Goal: Task Accomplishment & Management: Complete application form

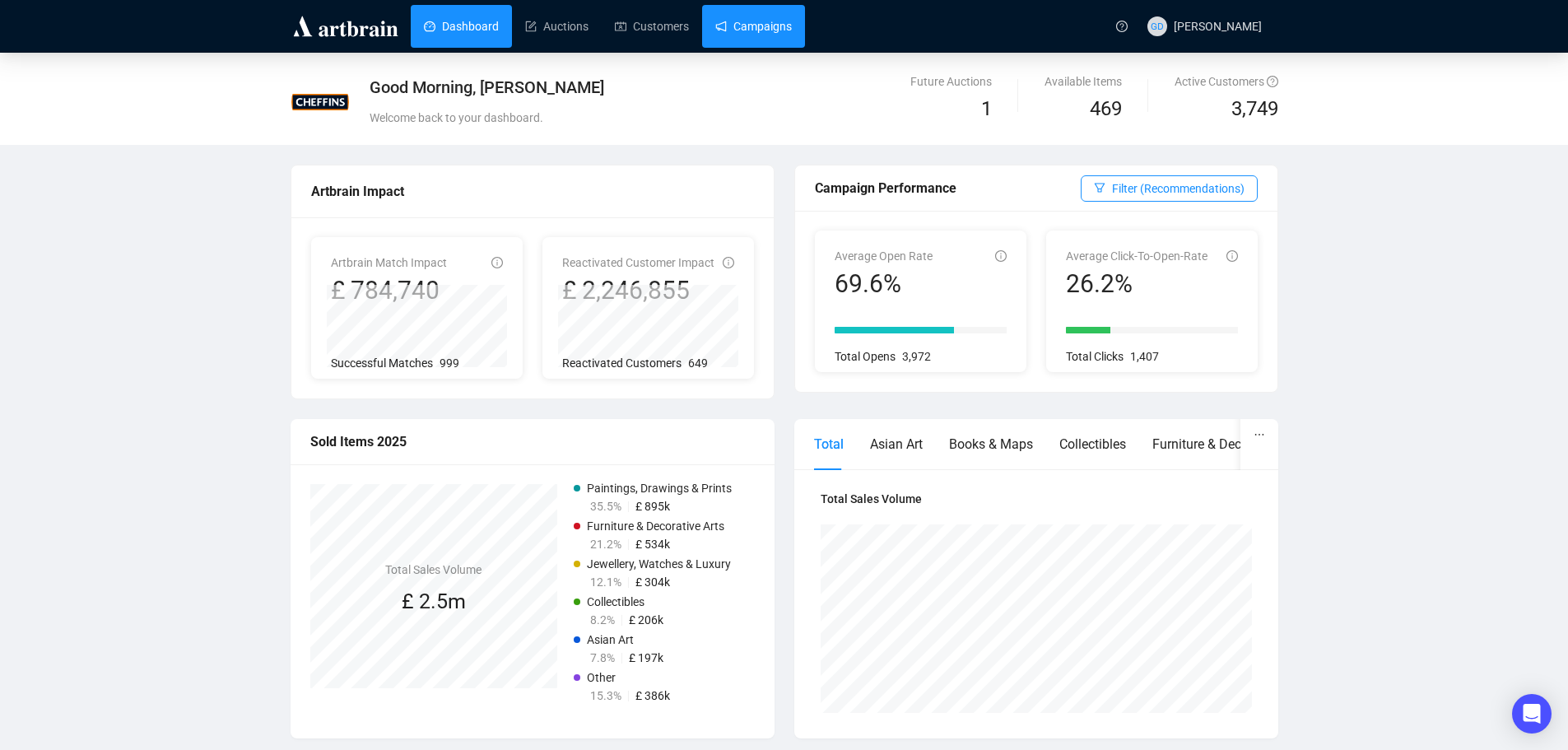
click at [723, 31] on link "Campaigns" at bounding box center [753, 26] width 76 height 42
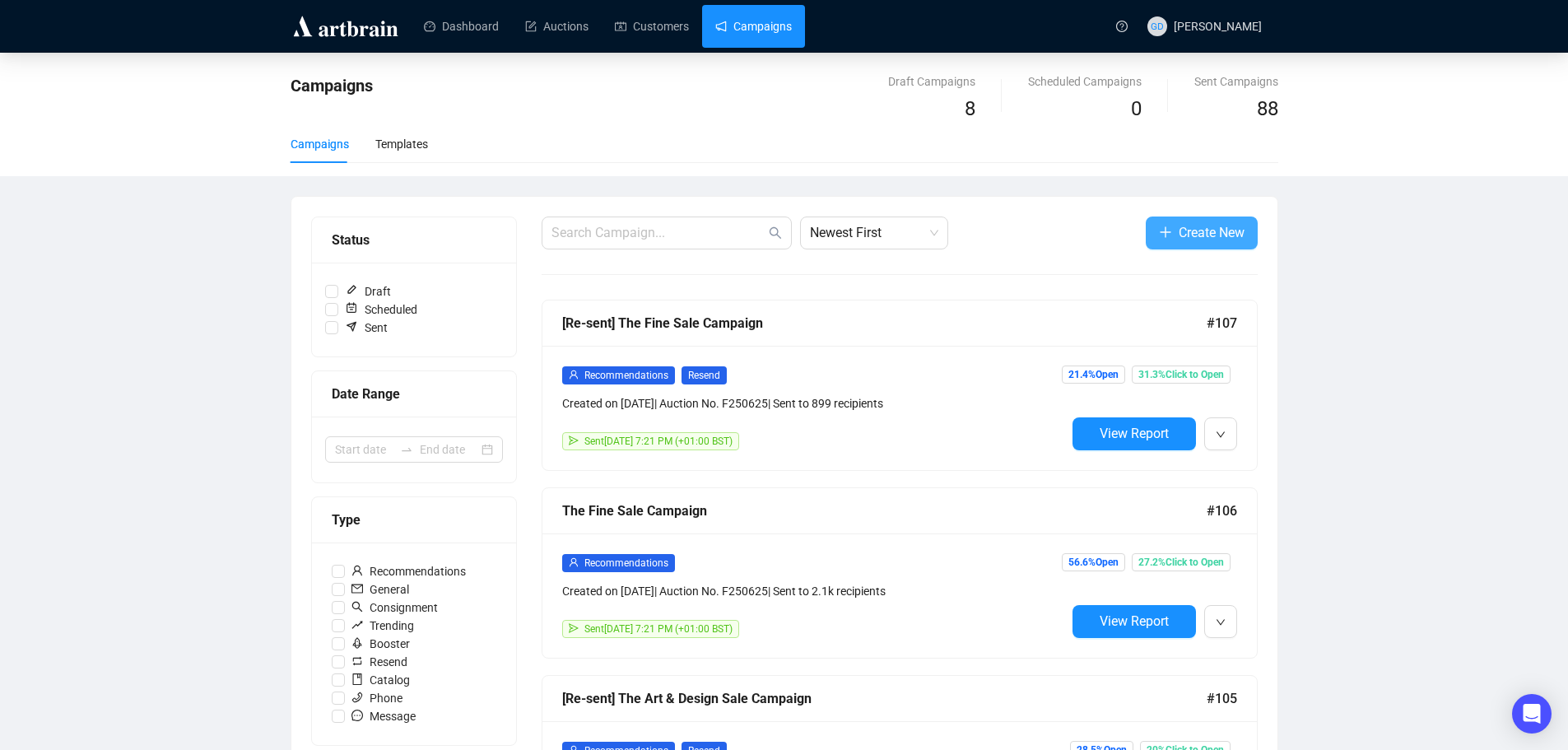
click at [1169, 234] on icon "plus" at bounding box center [1166, 233] width 14 height 14
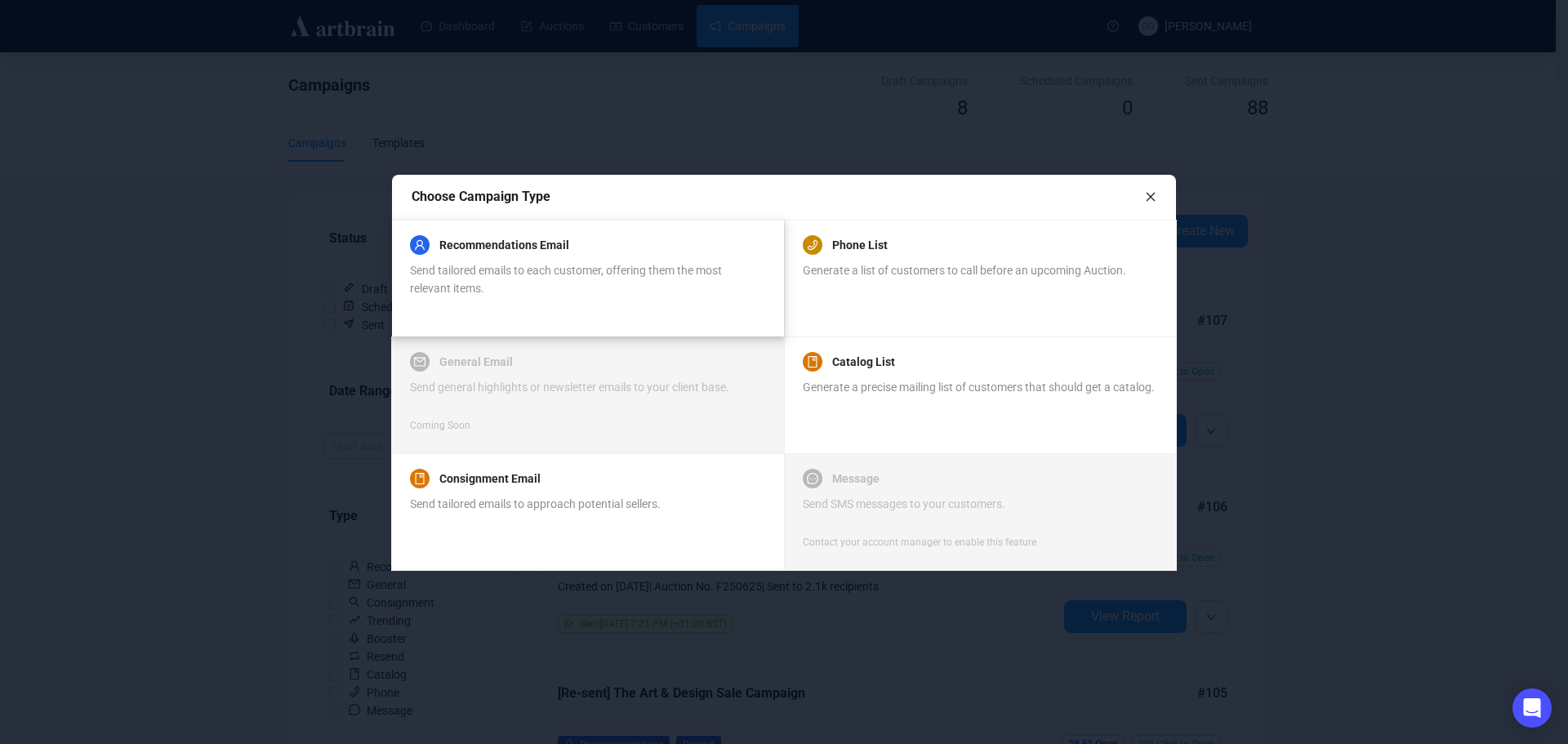
click at [498, 278] on div "Send tailored emails to each customer, offering them the most relevant items." at bounding box center [587, 279] width 355 height 36
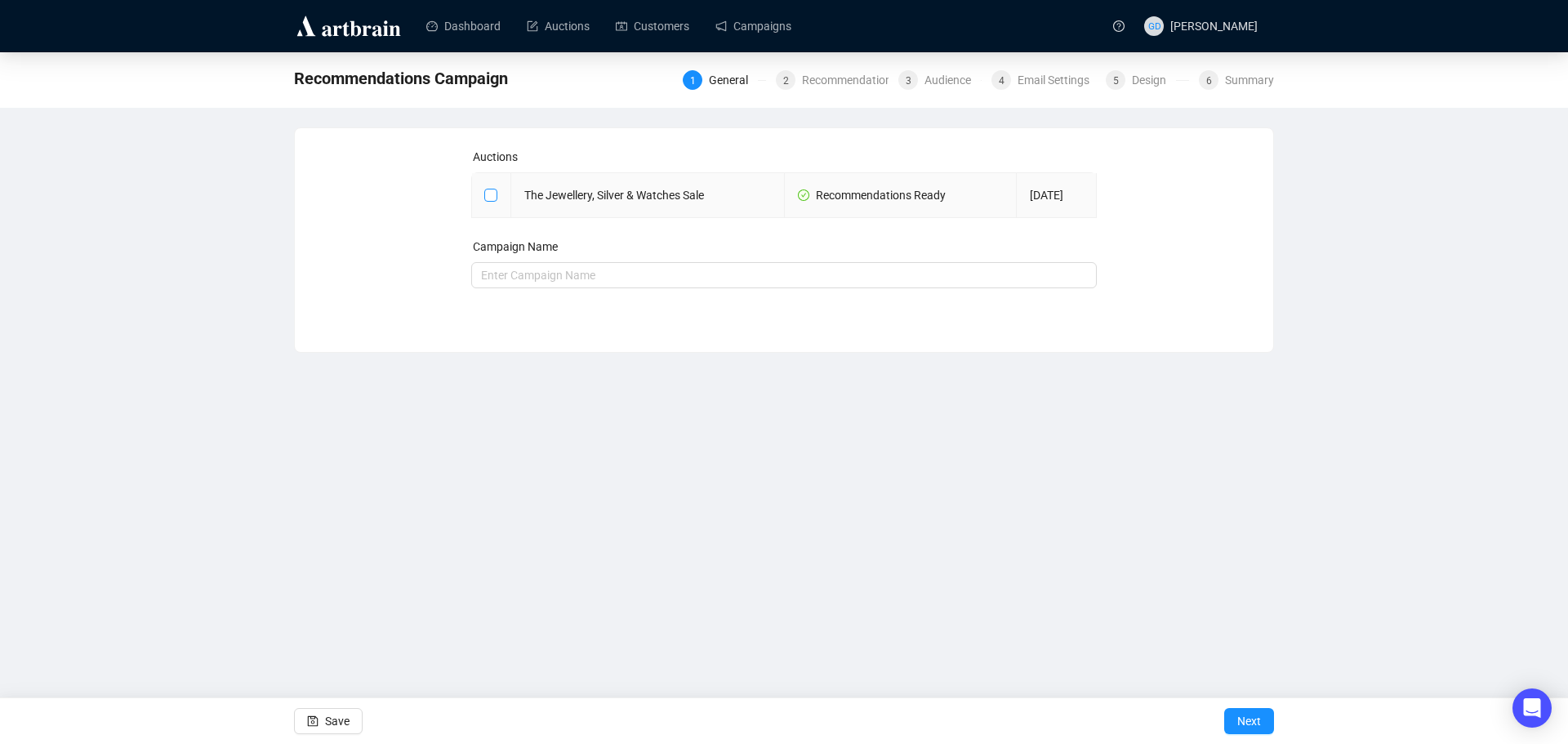
click at [490, 200] on span at bounding box center [491, 195] width 13 height 13
click at [490, 200] on input "checkbox" at bounding box center [490, 195] width 12 height 12
checkbox input "true"
type input "The Jewellery, Silver & Watches Sale Campaign"
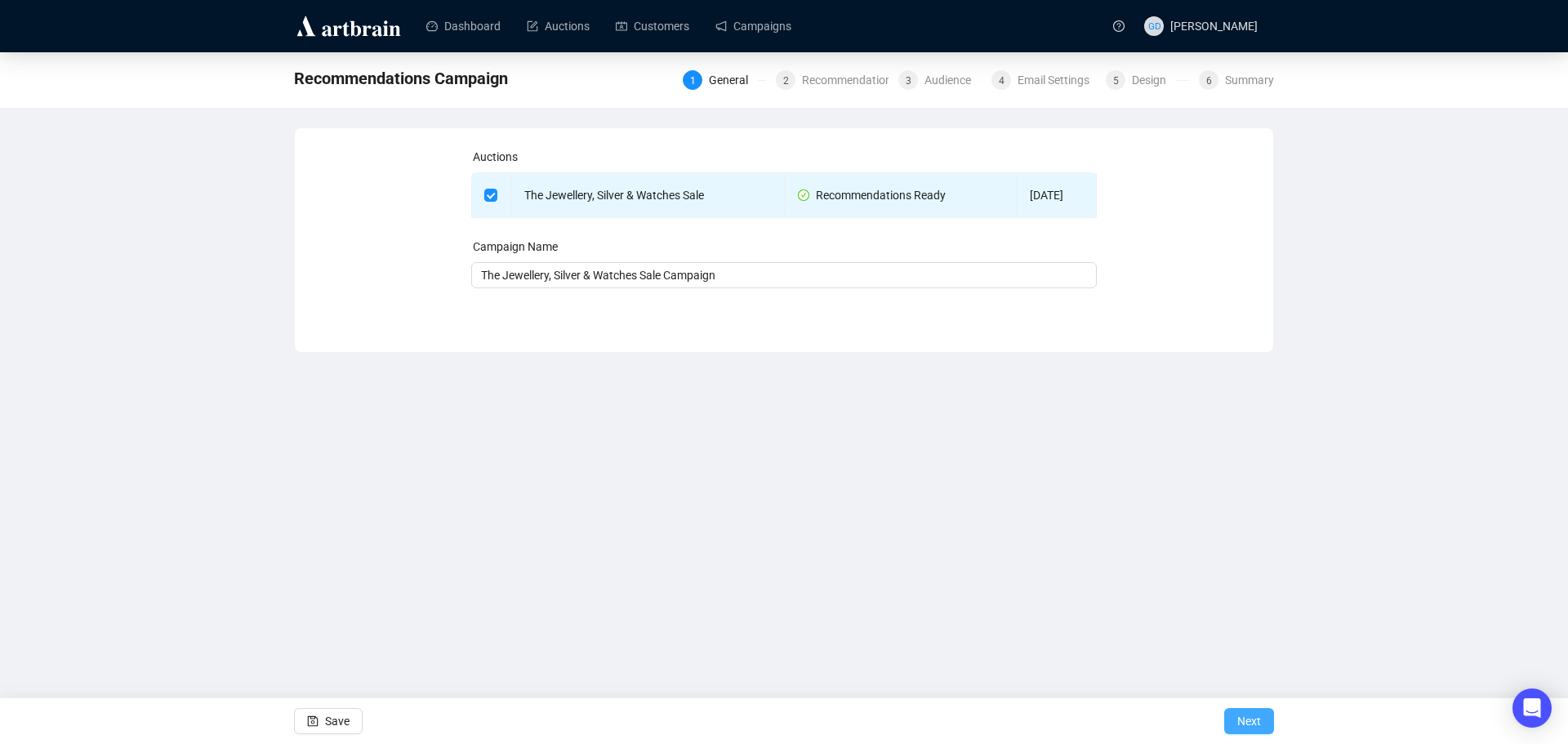
click at [1262, 720] on button "Next" at bounding box center [1249, 720] width 50 height 26
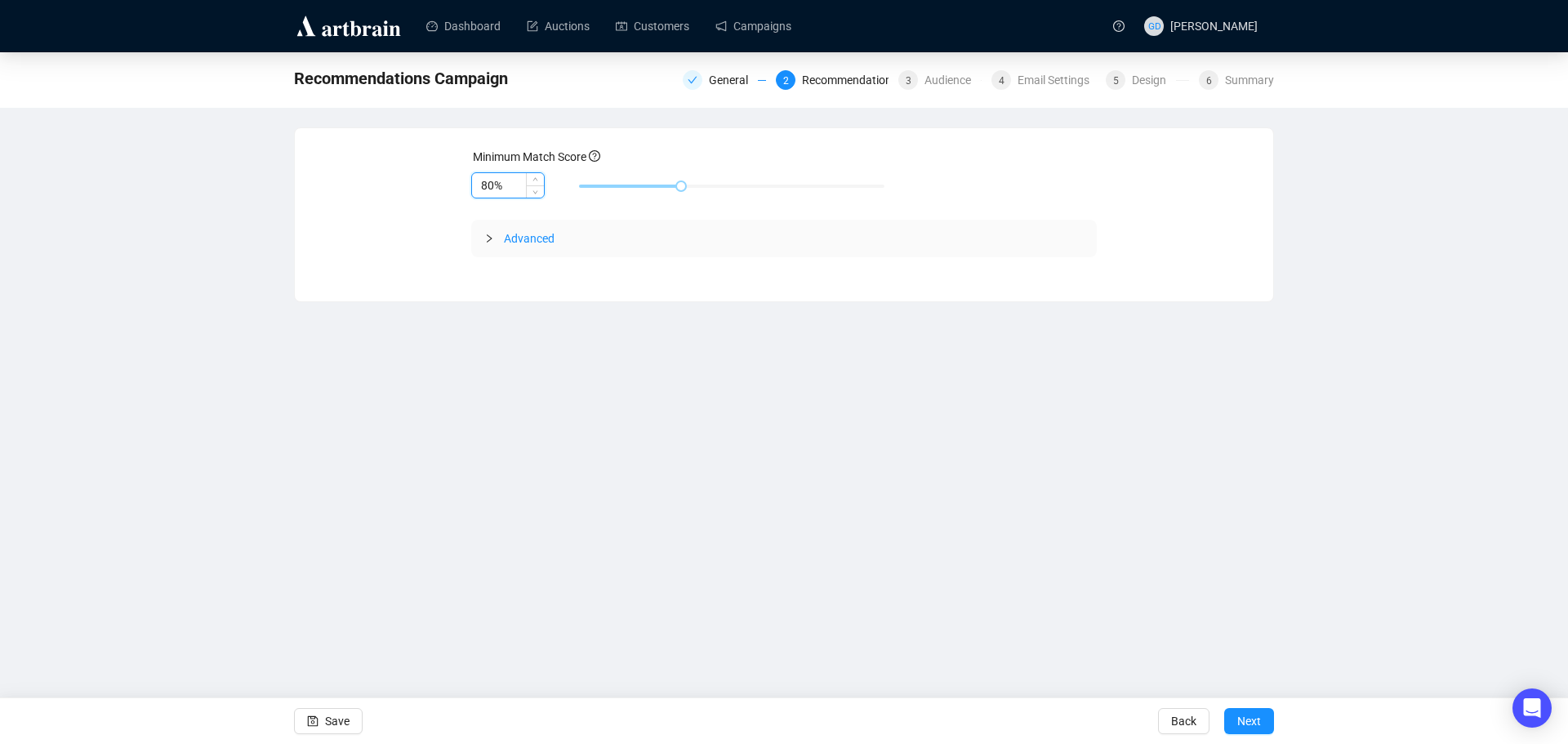
click at [492, 188] on input "80%" at bounding box center [507, 185] width 72 height 24
type input "85%"
click at [524, 237] on span "Advanced" at bounding box center [529, 238] width 51 height 13
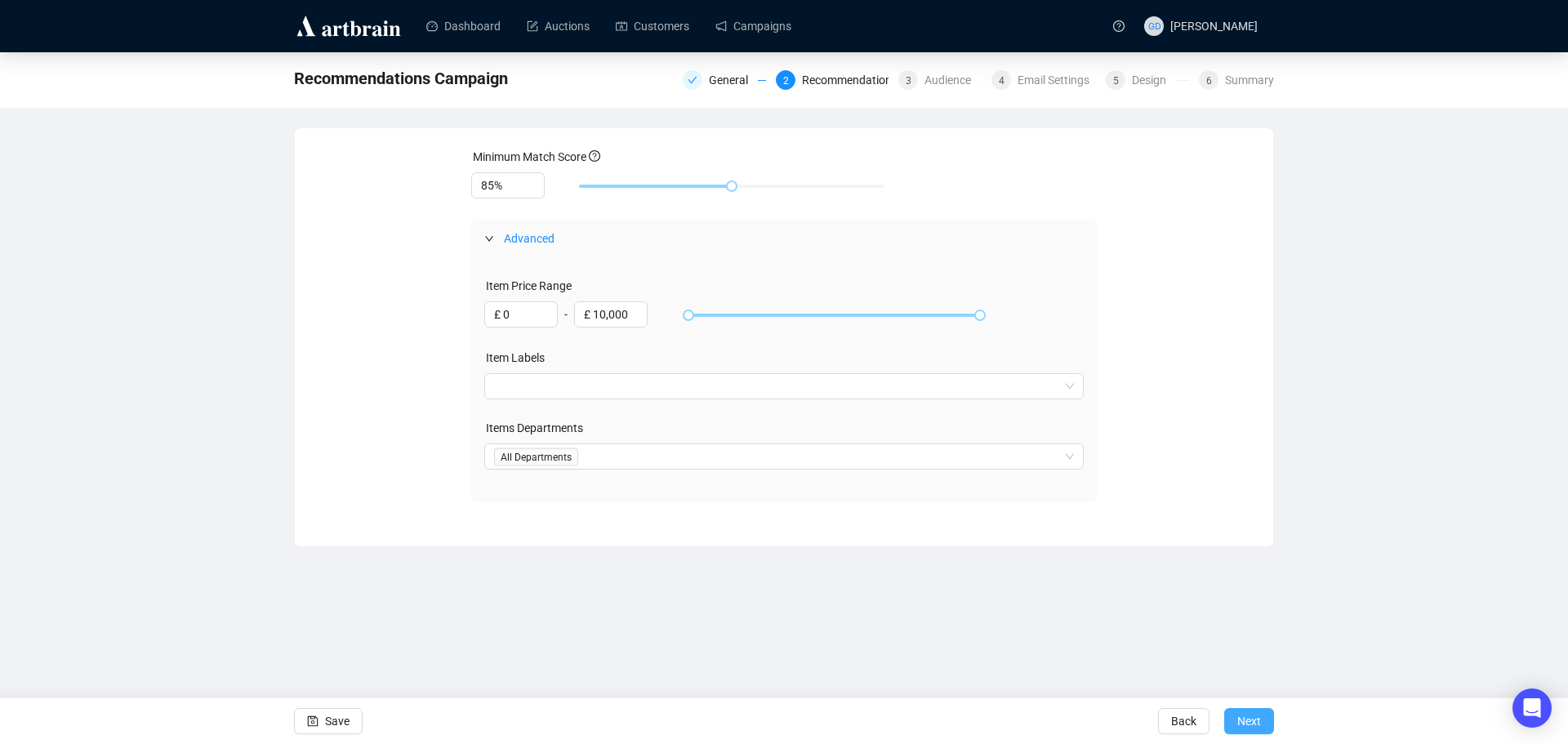
click at [1250, 720] on span "Next" at bounding box center [1249, 721] width 24 height 45
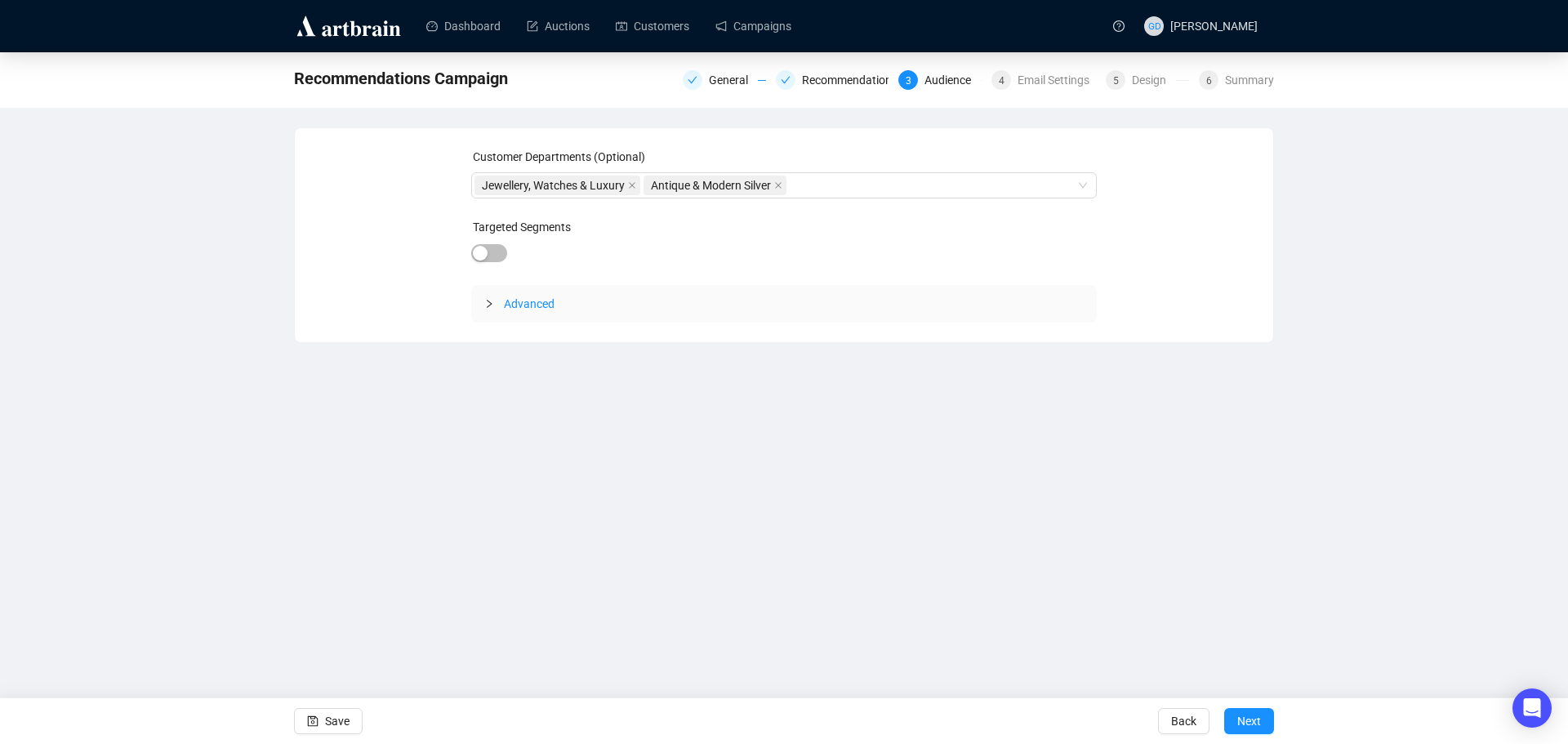
click at [527, 312] on span "Advanced" at bounding box center [794, 303] width 581 height 18
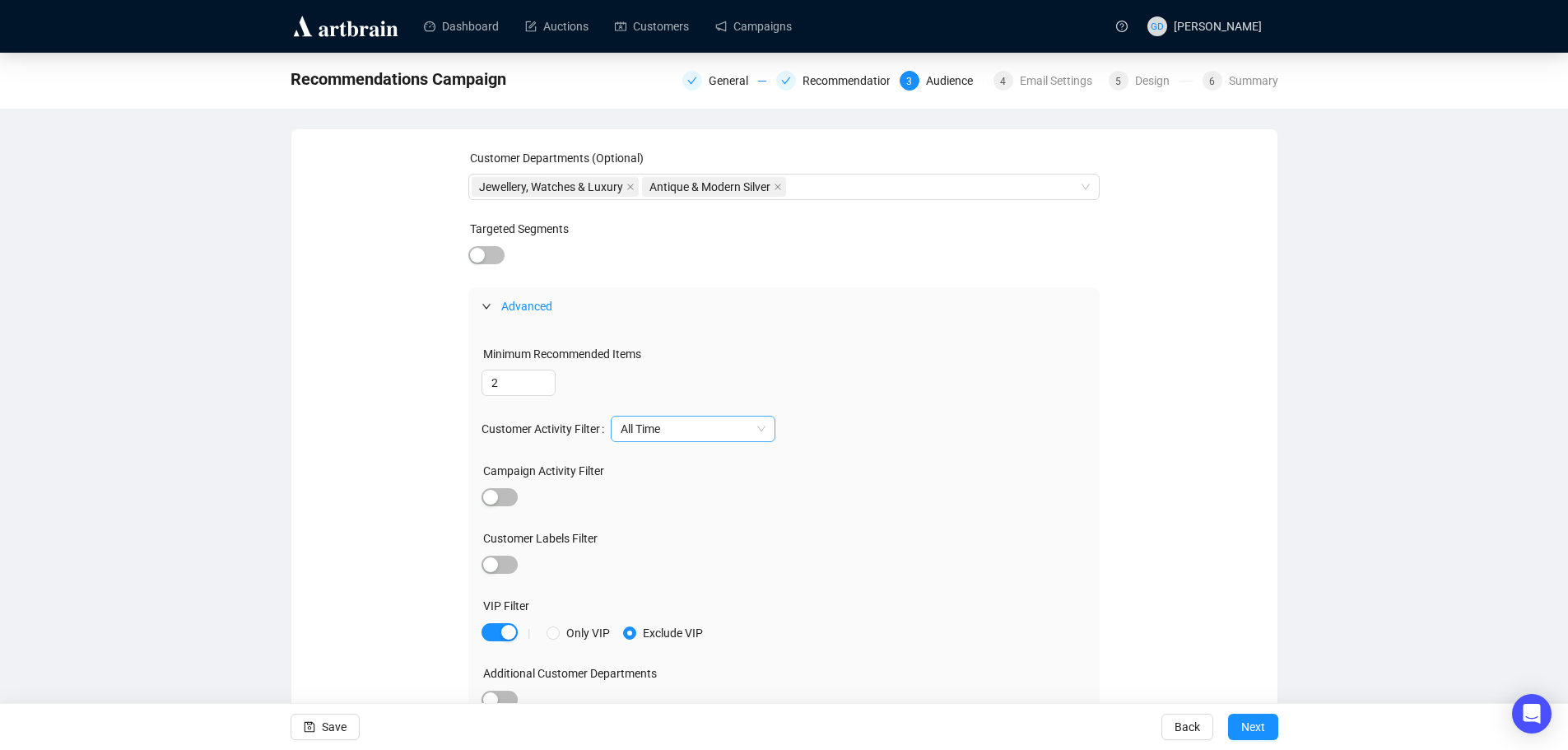
drag, startPoint x: 661, startPoint y: 425, endPoint x: 667, endPoint y: 439, distance: 15.2
click at [662, 425] on span "All Time" at bounding box center [693, 428] width 145 height 25
click at [689, 491] on div "Last 2 Years" at bounding box center [692, 488] width 138 height 18
click at [1012, 416] on div "Last 2 Years" at bounding box center [849, 428] width 476 height 26
click at [1262, 733] on span "Next" at bounding box center [1254, 727] width 24 height 46
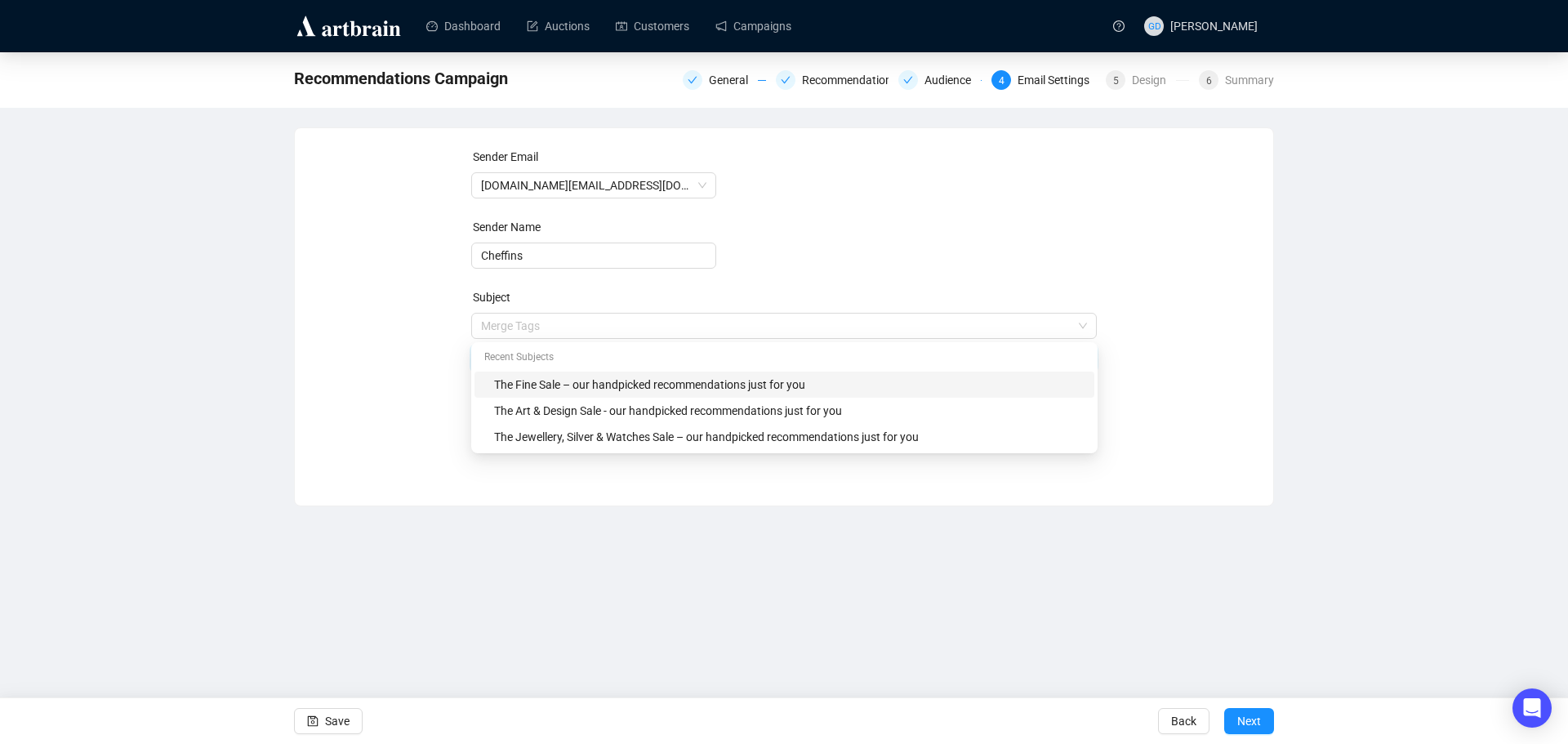
click at [607, 324] on span "Merge Tags The Fine Sale – our handpicked recommendations just for you" at bounding box center [784, 342] width 626 height 45
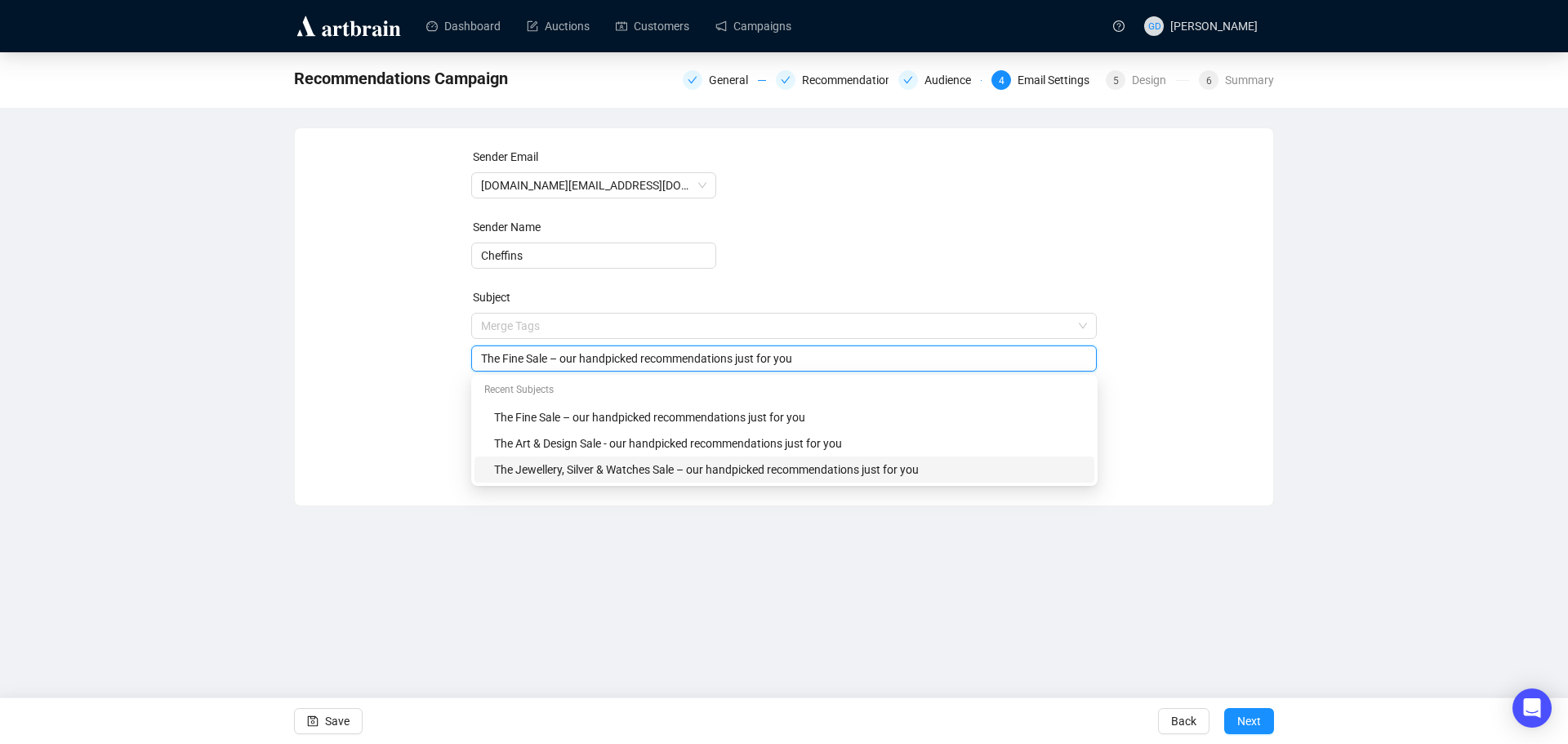
click at [645, 468] on div "The Jewellery, Silver & Watches Sale – our handpicked recommendations just for …" at bounding box center [789, 469] width 591 height 18
type input "The Jewellery, Silver & Watches Sale – our handpicked recommendations just for …"
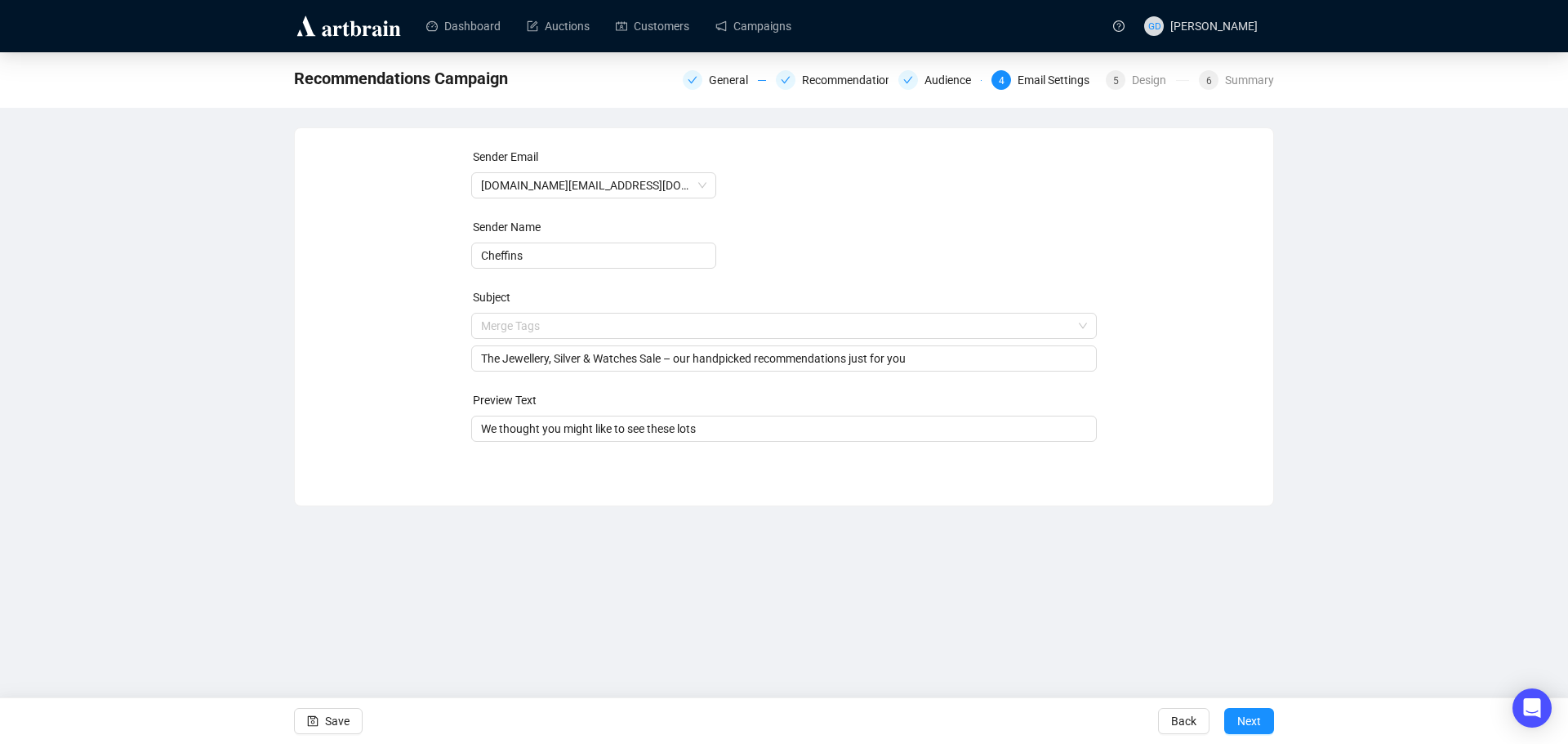
click at [591, 494] on div "Sender Email fine.art@cheffins.co.uk Sender Name Cheffins Subject Merge Tags Th…" at bounding box center [784, 317] width 980 height 379
click at [1256, 722] on span "Next" at bounding box center [1249, 721] width 24 height 45
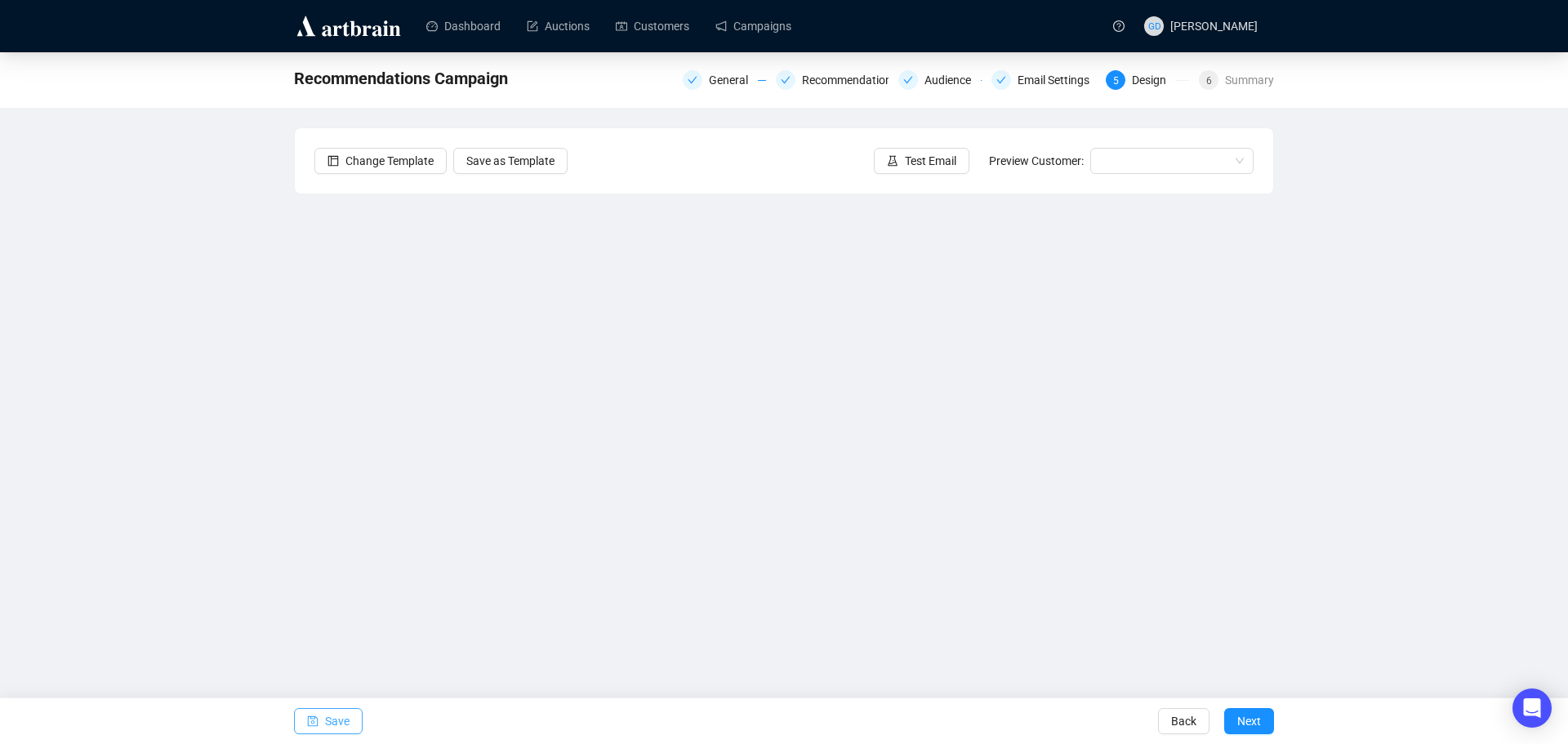
click at [348, 719] on span "Save" at bounding box center [337, 721] width 24 height 45
click at [1244, 78] on div "Summary" at bounding box center [1250, 79] width 49 height 19
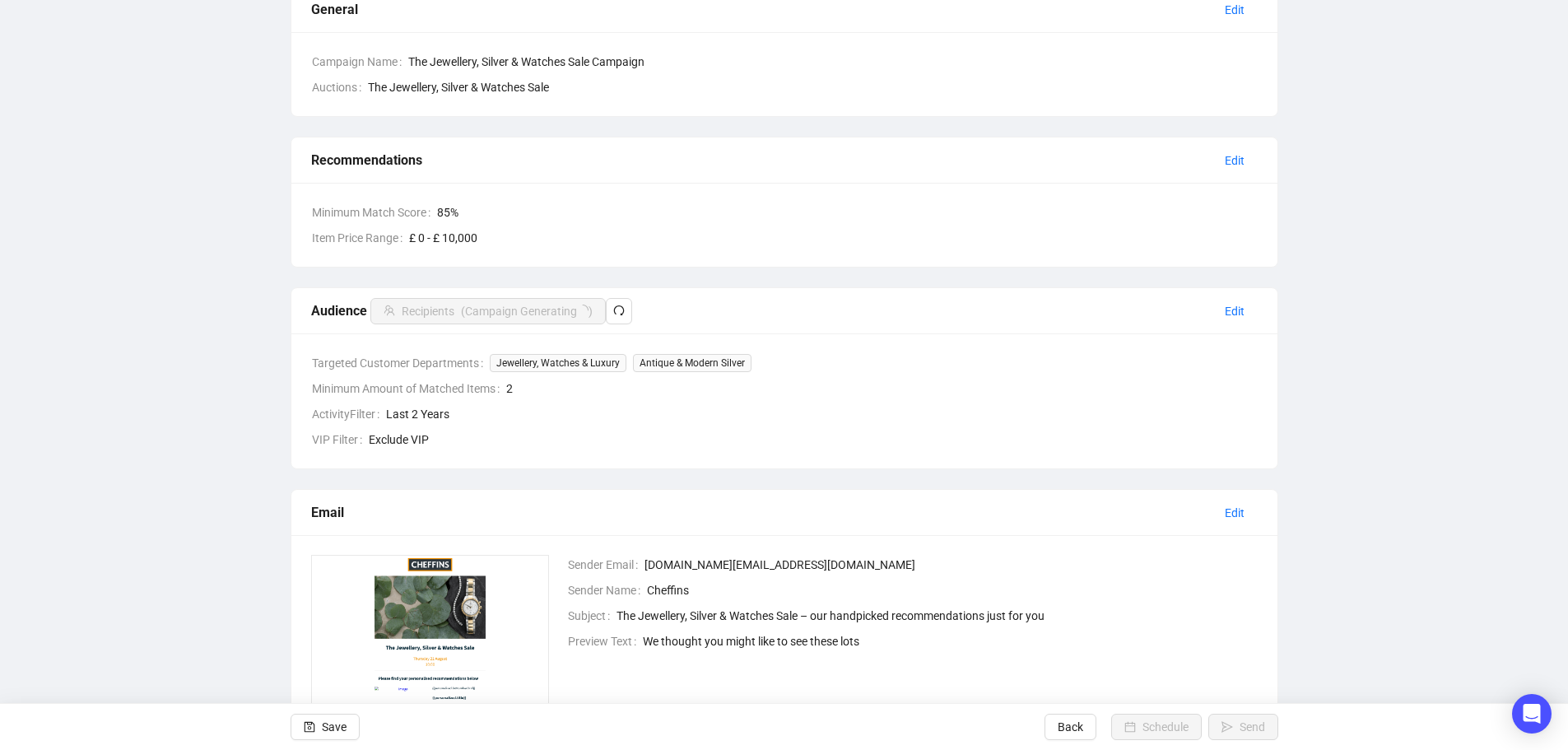
scroll to position [381, 0]
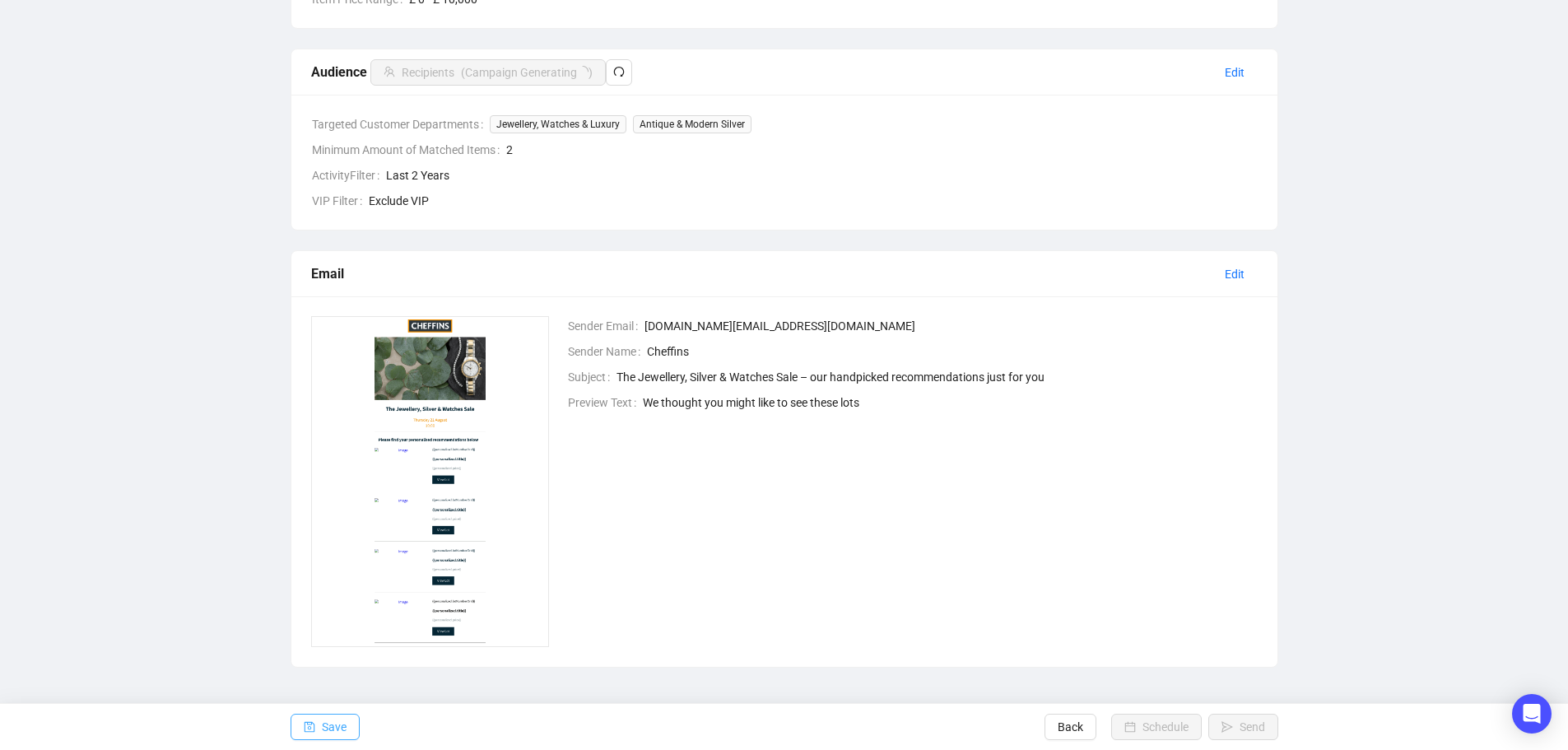
click at [346, 721] on button "Save" at bounding box center [324, 726] width 69 height 26
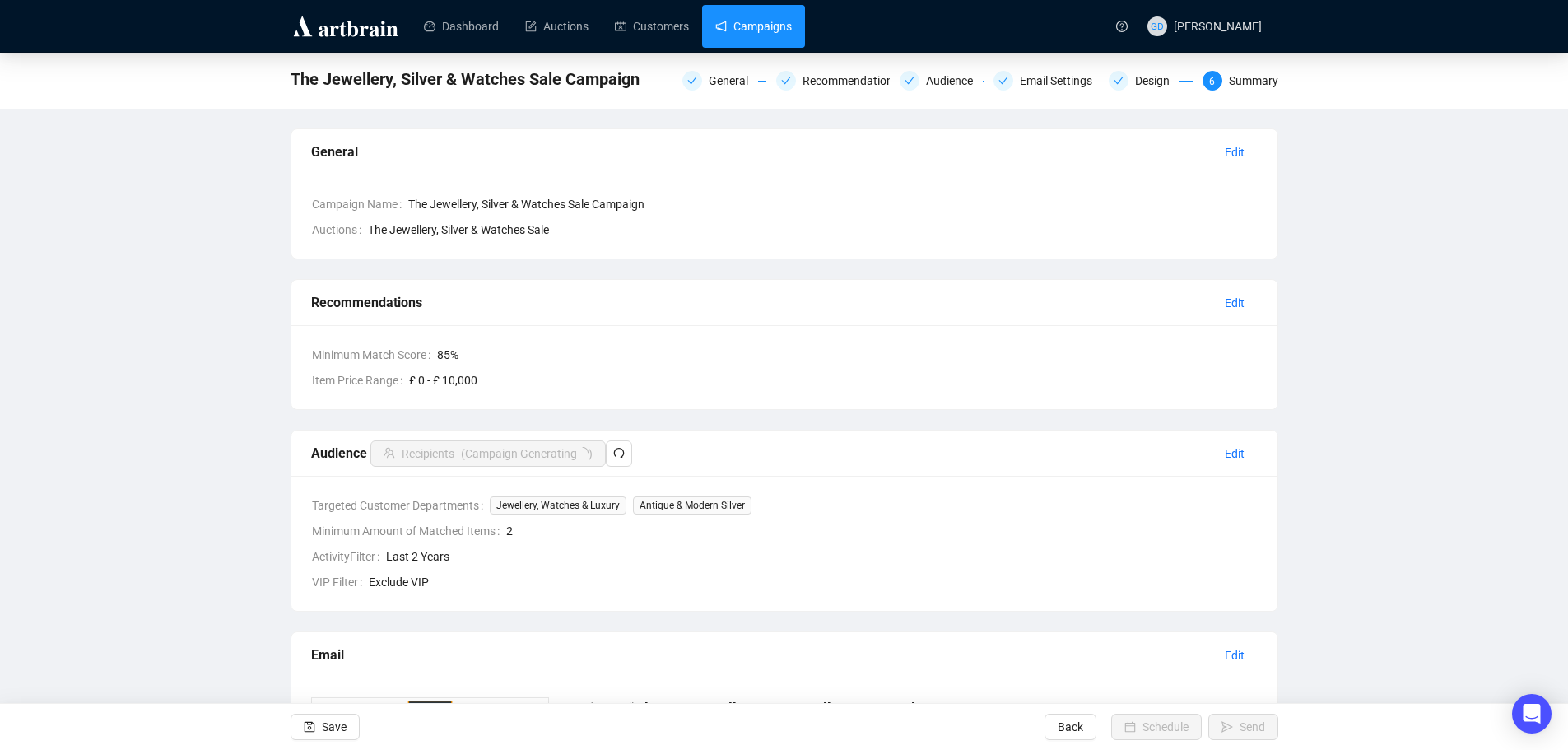
click at [739, 25] on link "Campaigns" at bounding box center [753, 26] width 76 height 42
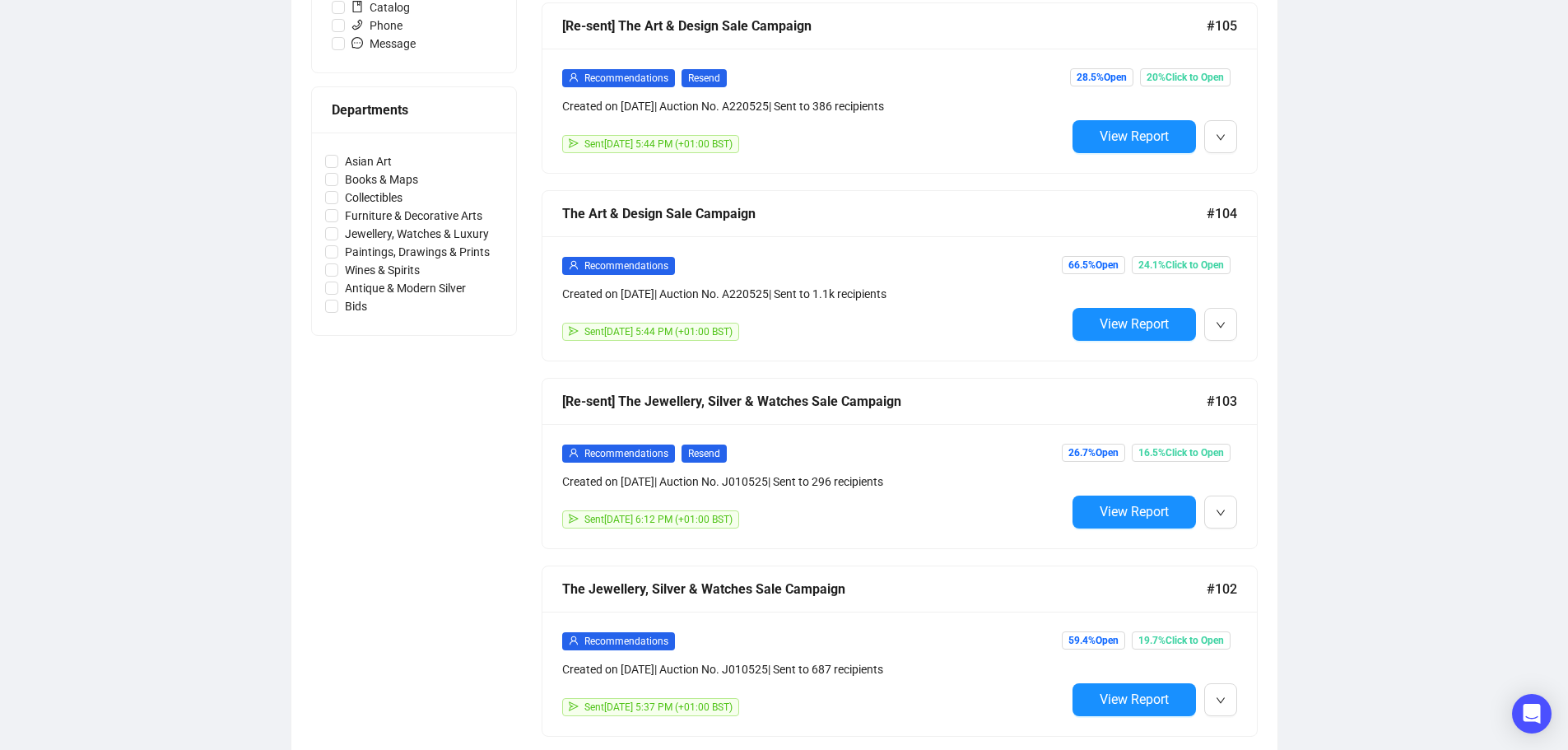
scroll to position [823, 0]
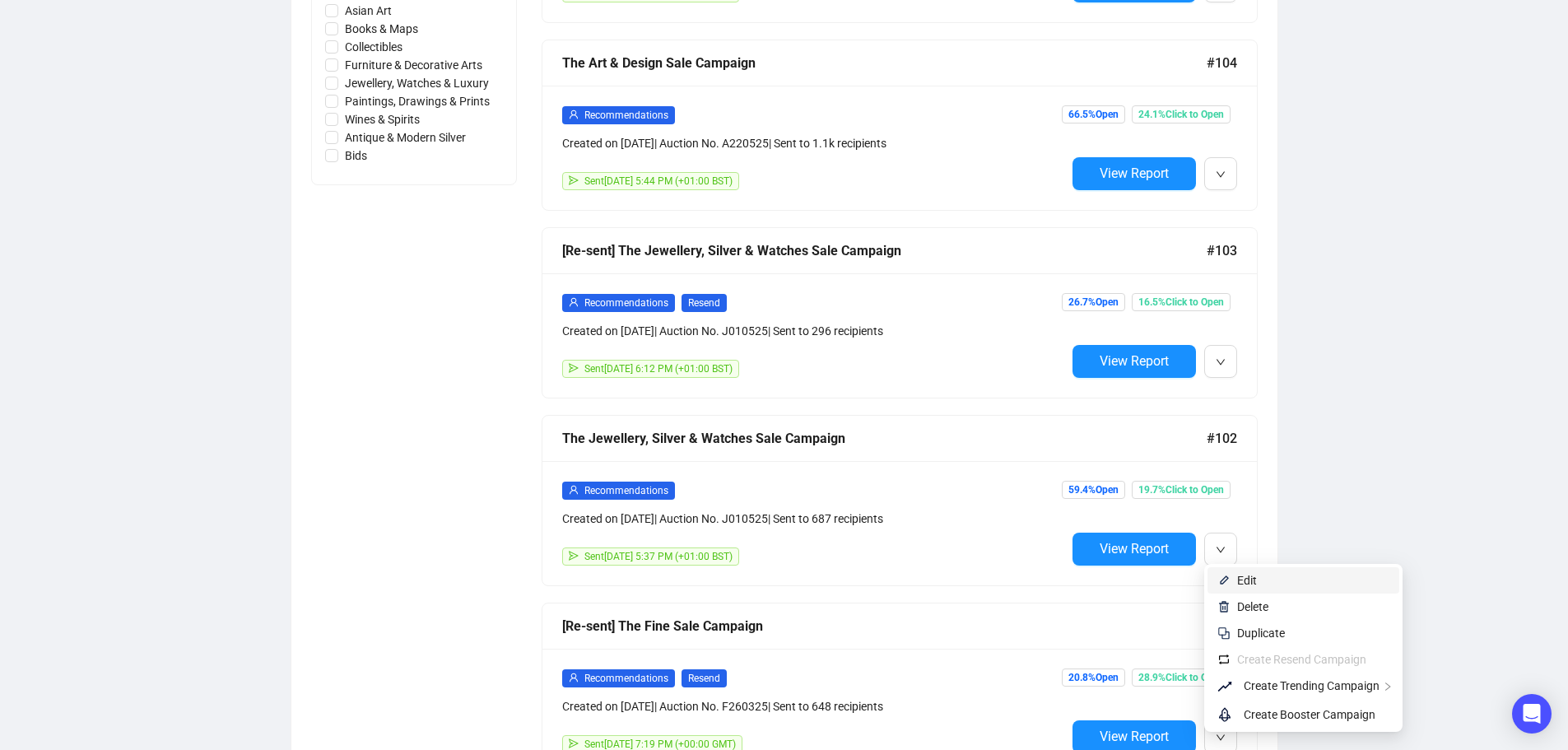
click at [1278, 587] on span "Edit" at bounding box center [1313, 580] width 152 height 18
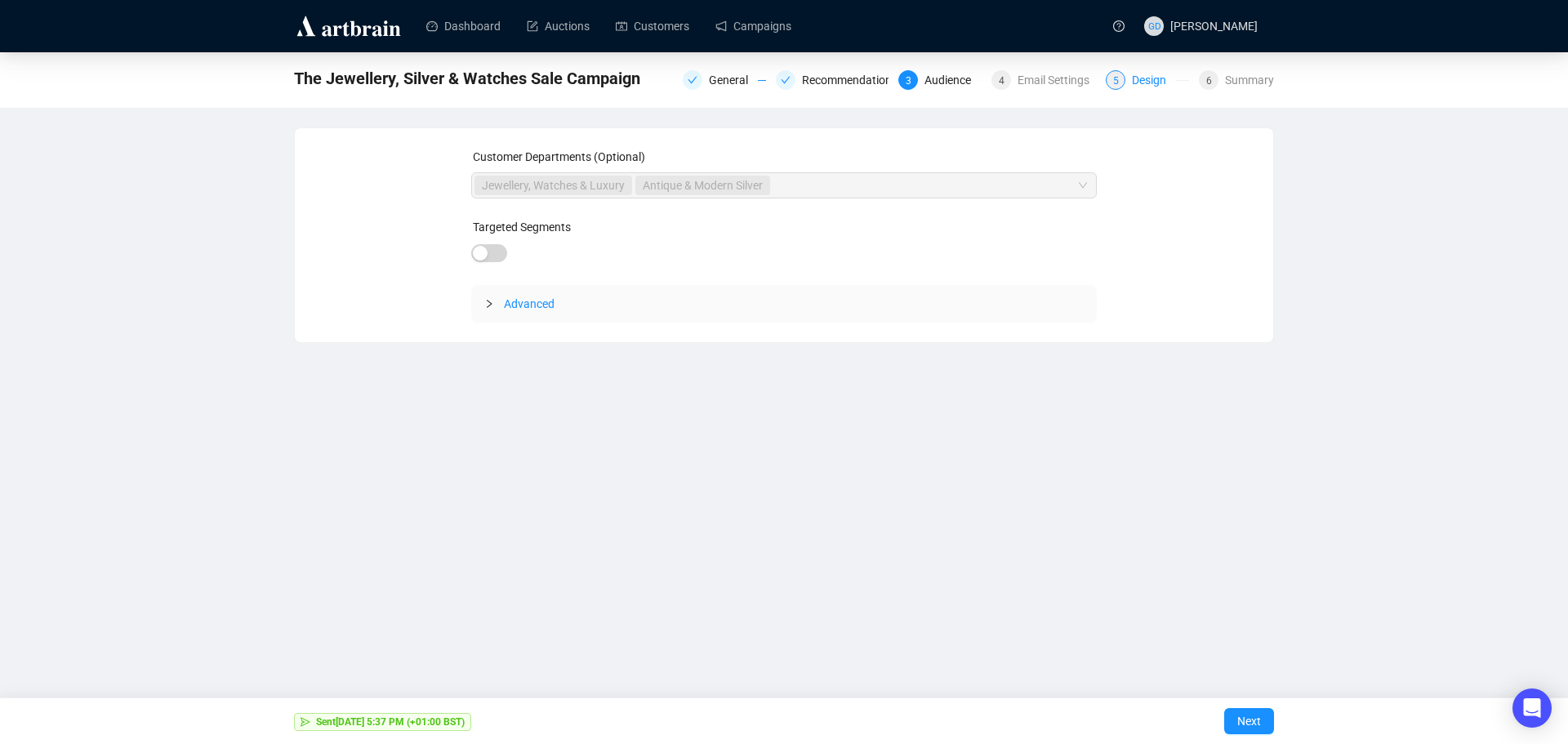
click at [1167, 72] on div "Design" at bounding box center [1153, 79] width 44 height 19
